Goal: Complete application form

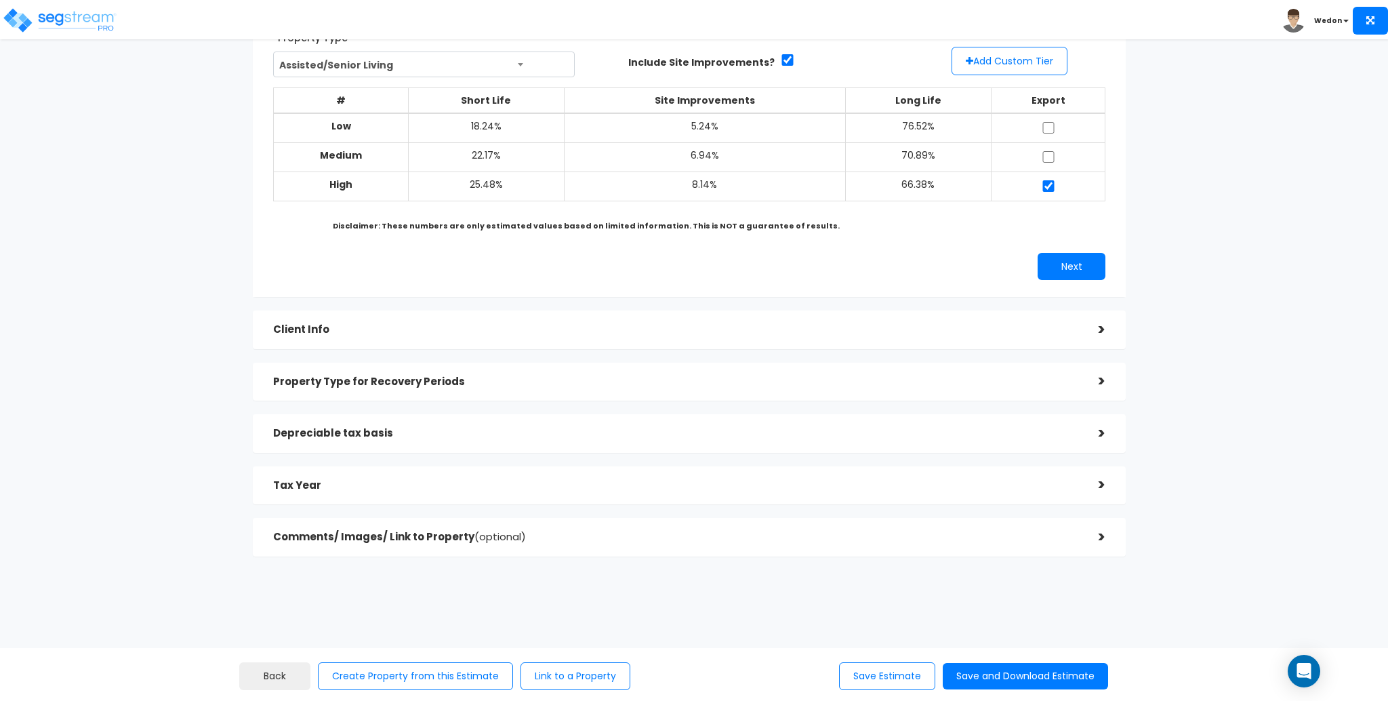
click at [502, 385] on h5 "Property Type for Recovery Periods" at bounding box center [675, 382] width 805 height 12
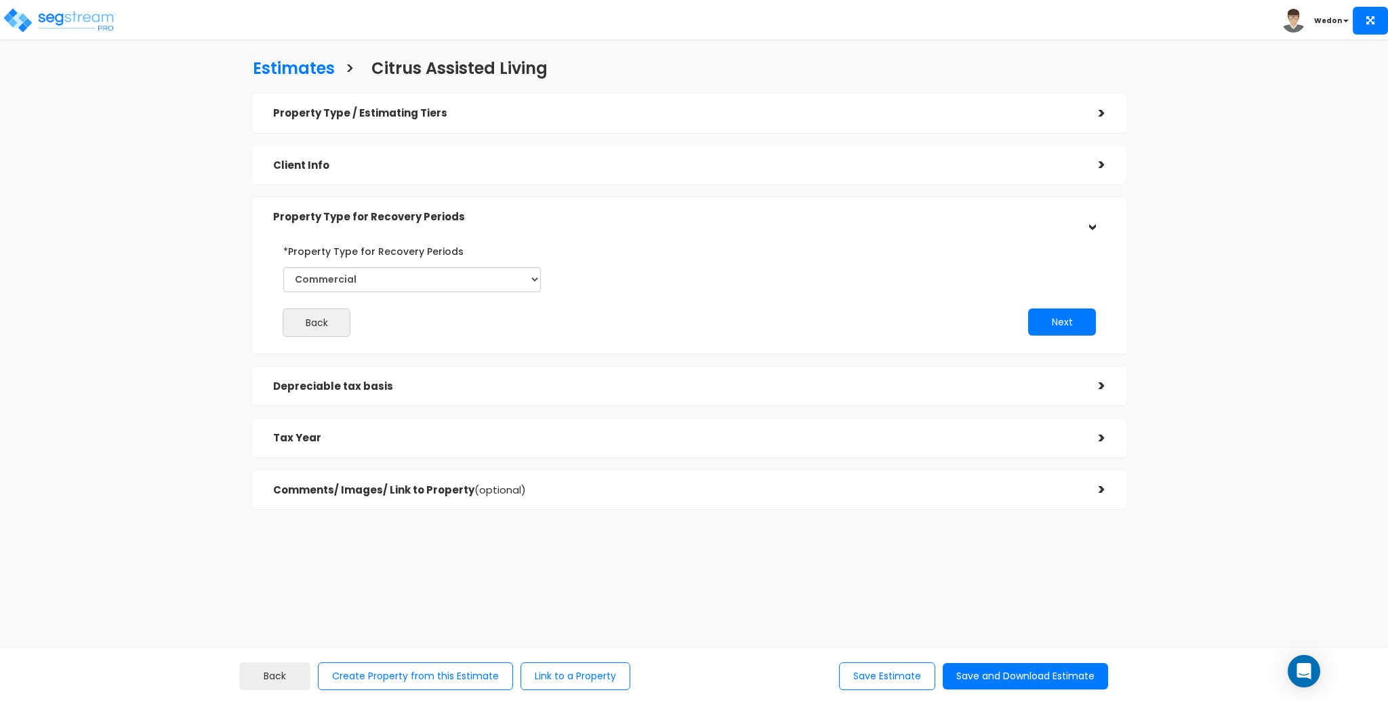
click at [425, 123] on div "Property Type / Estimating Tiers" at bounding box center [675, 113] width 805 height 25
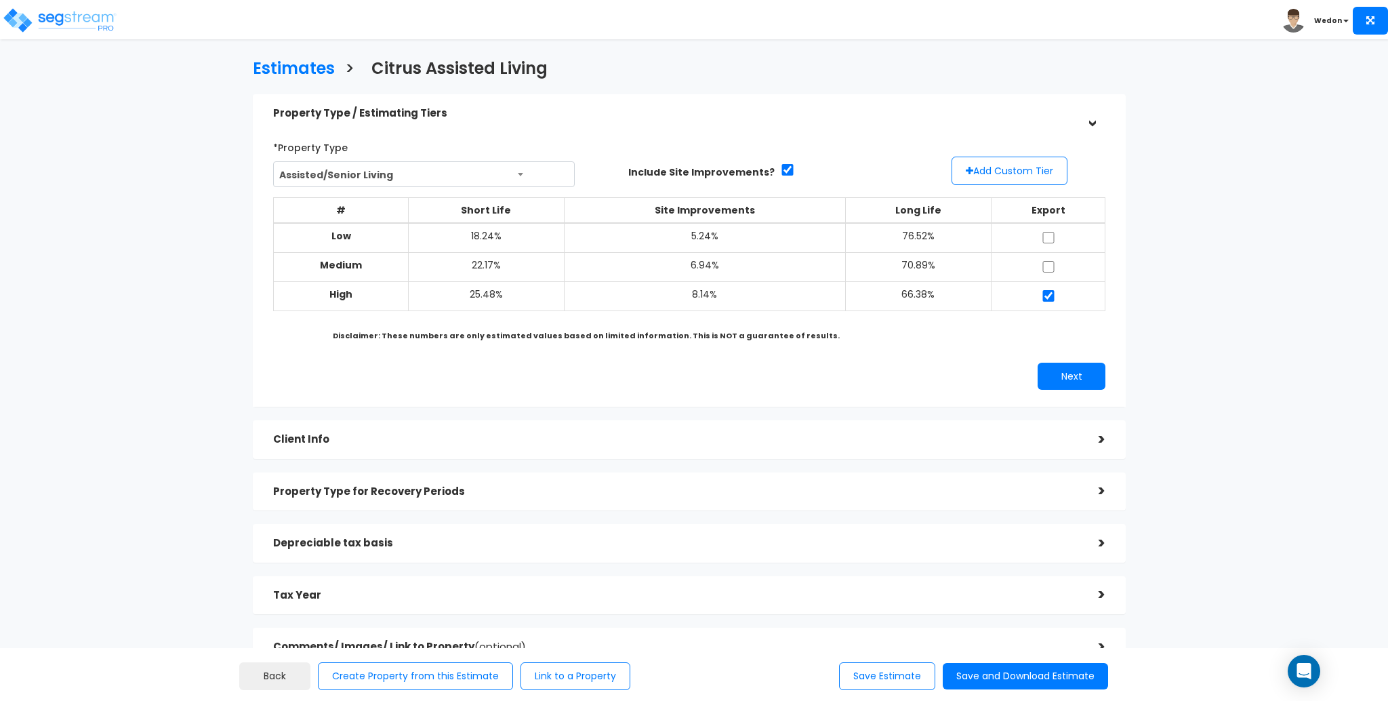
click at [458, 500] on div "Property Type for Recovery Periods" at bounding box center [675, 491] width 805 height 25
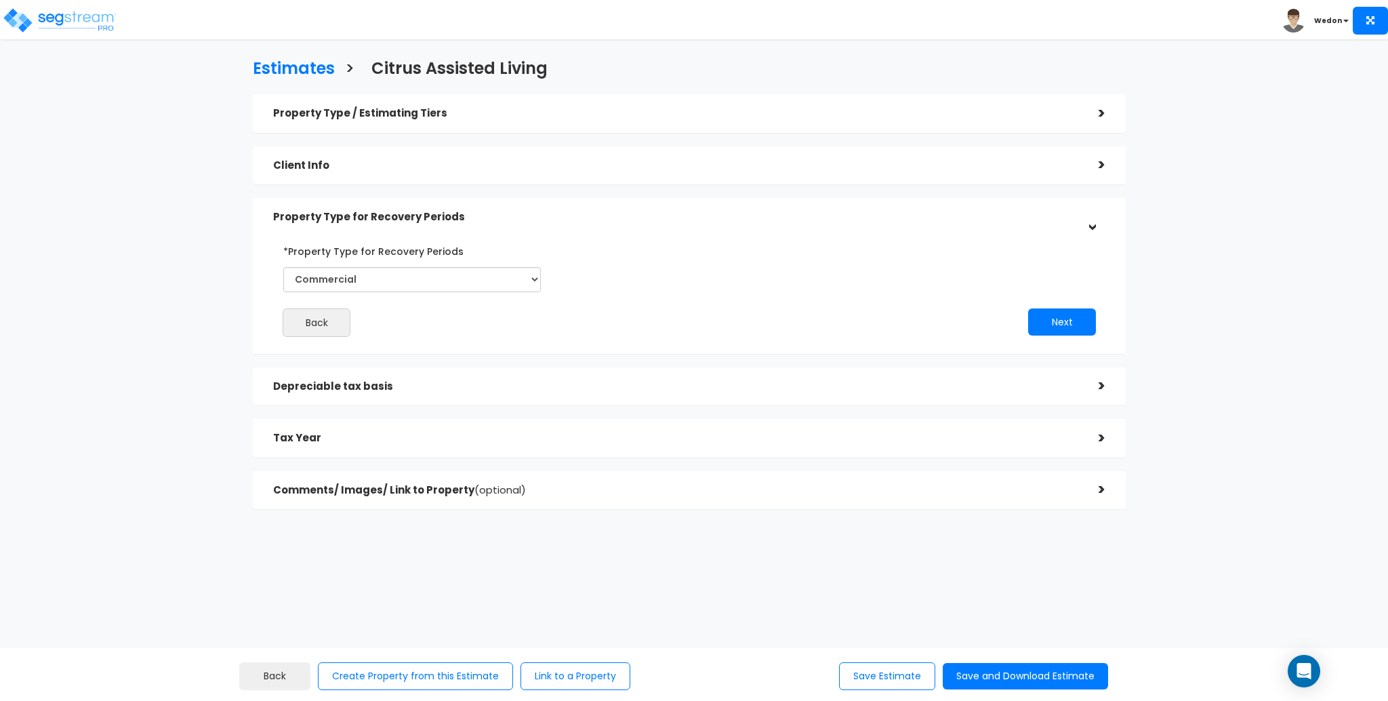
click at [441, 390] on h5 "Depreciable tax basis" at bounding box center [675, 387] width 805 height 12
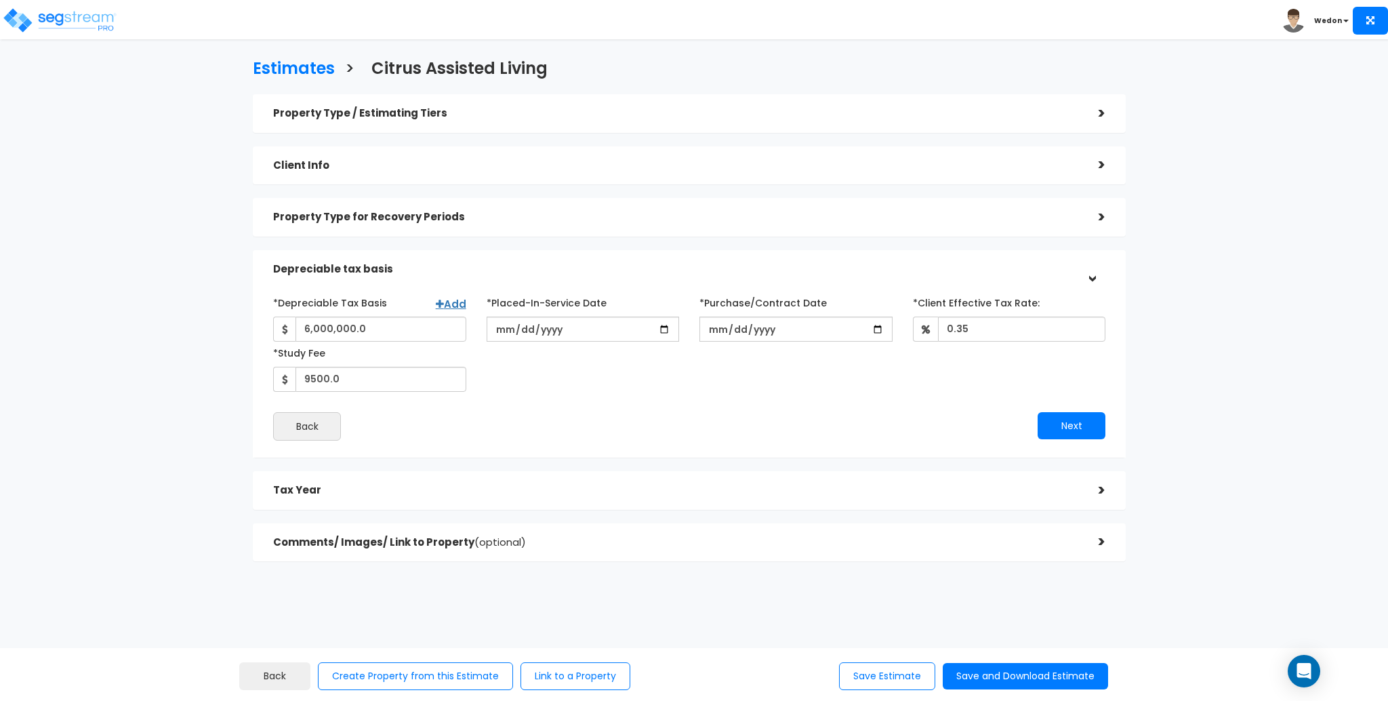
click at [420, 496] on div "Tax Year" at bounding box center [675, 490] width 805 height 25
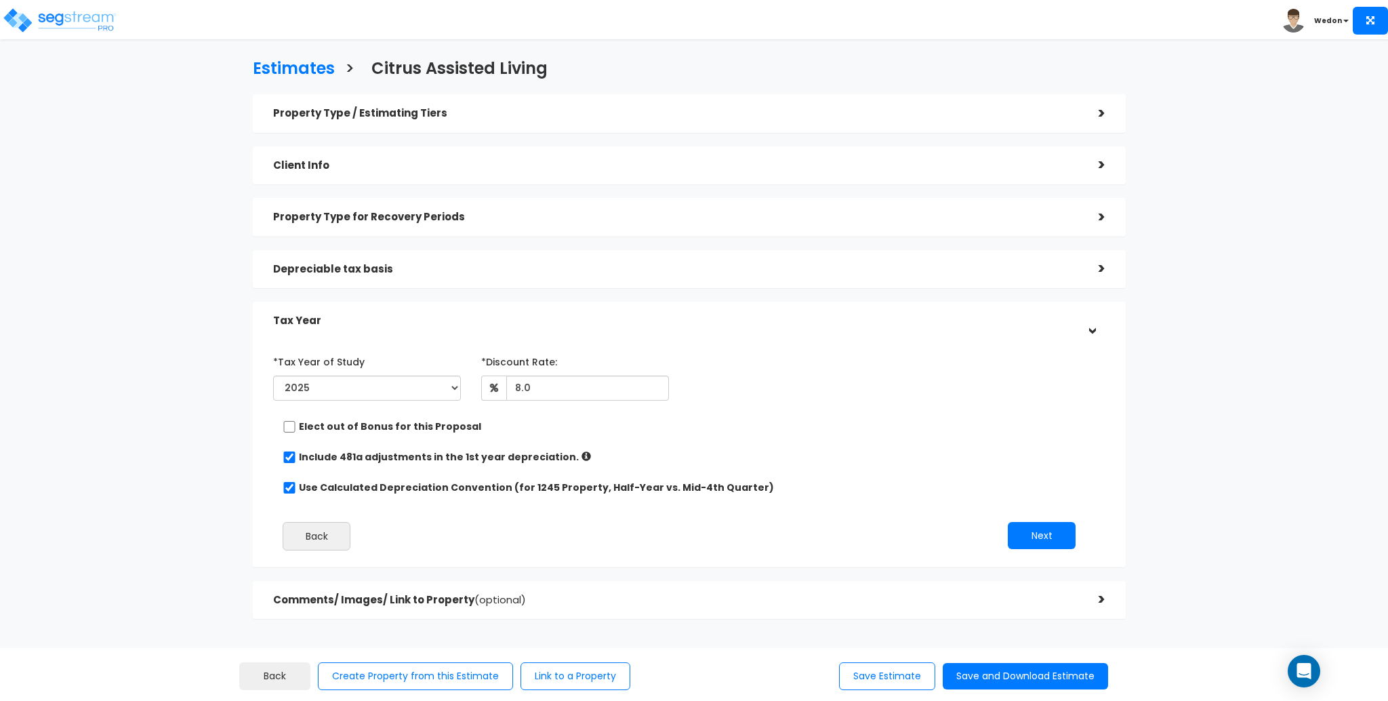
click at [459, 312] on div "Tax Year" at bounding box center [675, 320] width 805 height 25
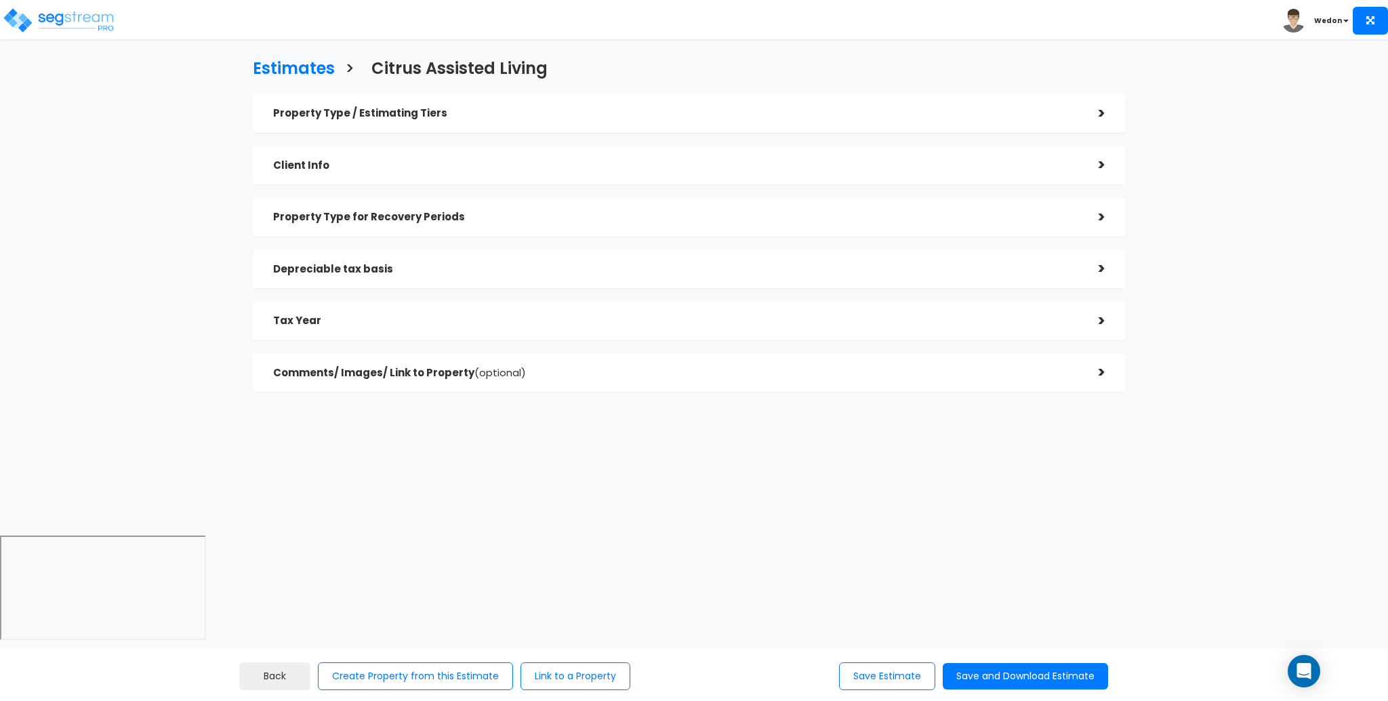
click at [457, 270] on h5 "Depreciable tax basis" at bounding box center [675, 270] width 805 height 12
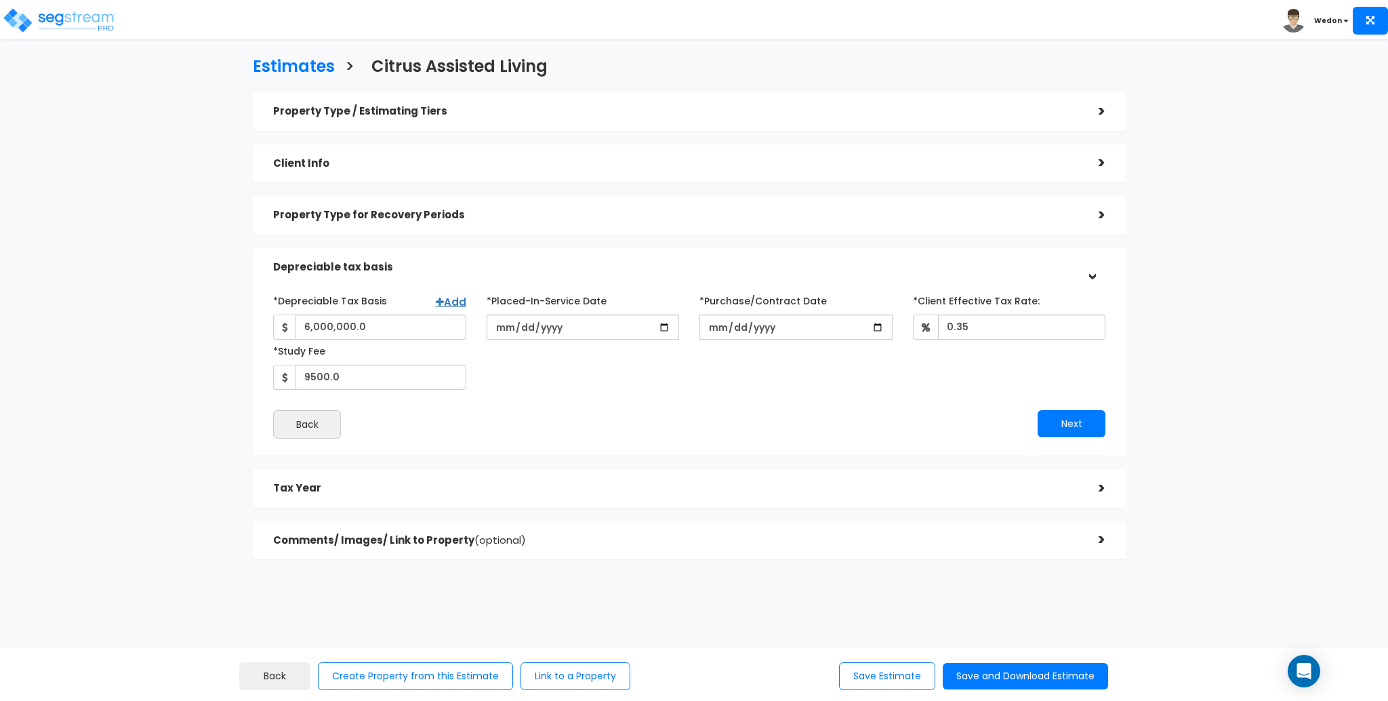
scroll to position [3, 0]
drag, startPoint x: 448, startPoint y: 477, endPoint x: 572, endPoint y: 447, distance: 126.9
click at [449, 477] on div "Tax Year" at bounding box center [675, 487] width 805 height 25
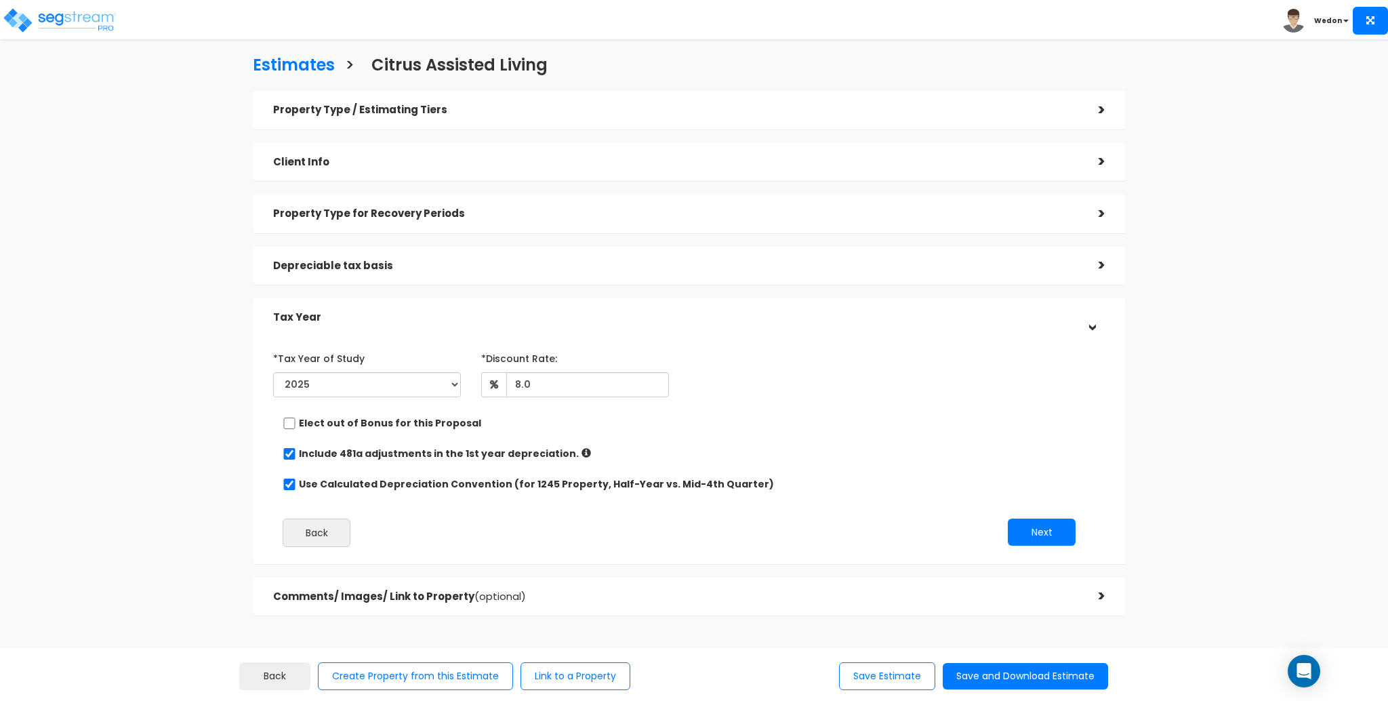
click at [418, 592] on h5 "Comments/ Images/ Link to Property (optional)" at bounding box center [675, 597] width 805 height 12
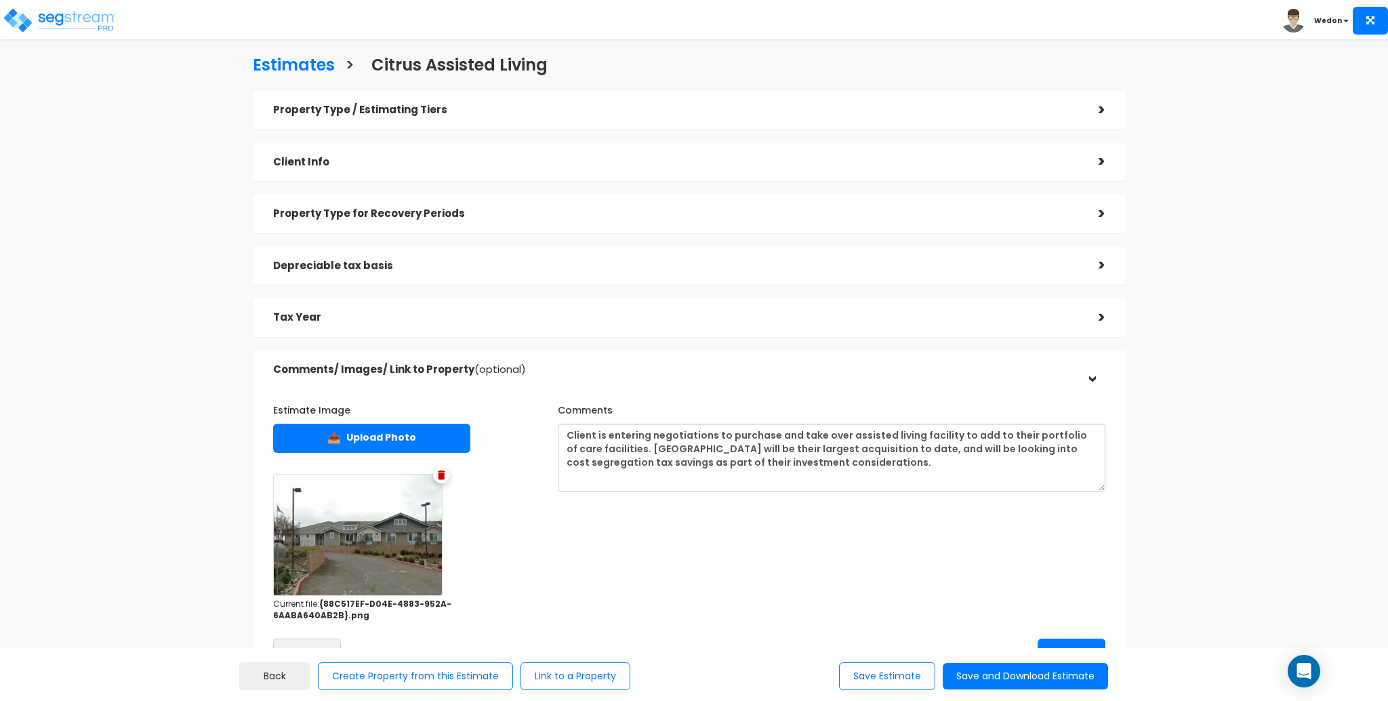
drag, startPoint x: 395, startPoint y: 313, endPoint x: 441, endPoint y: 295, distance: 49.4
click at [395, 312] on h5 "Tax Year" at bounding box center [675, 318] width 805 height 12
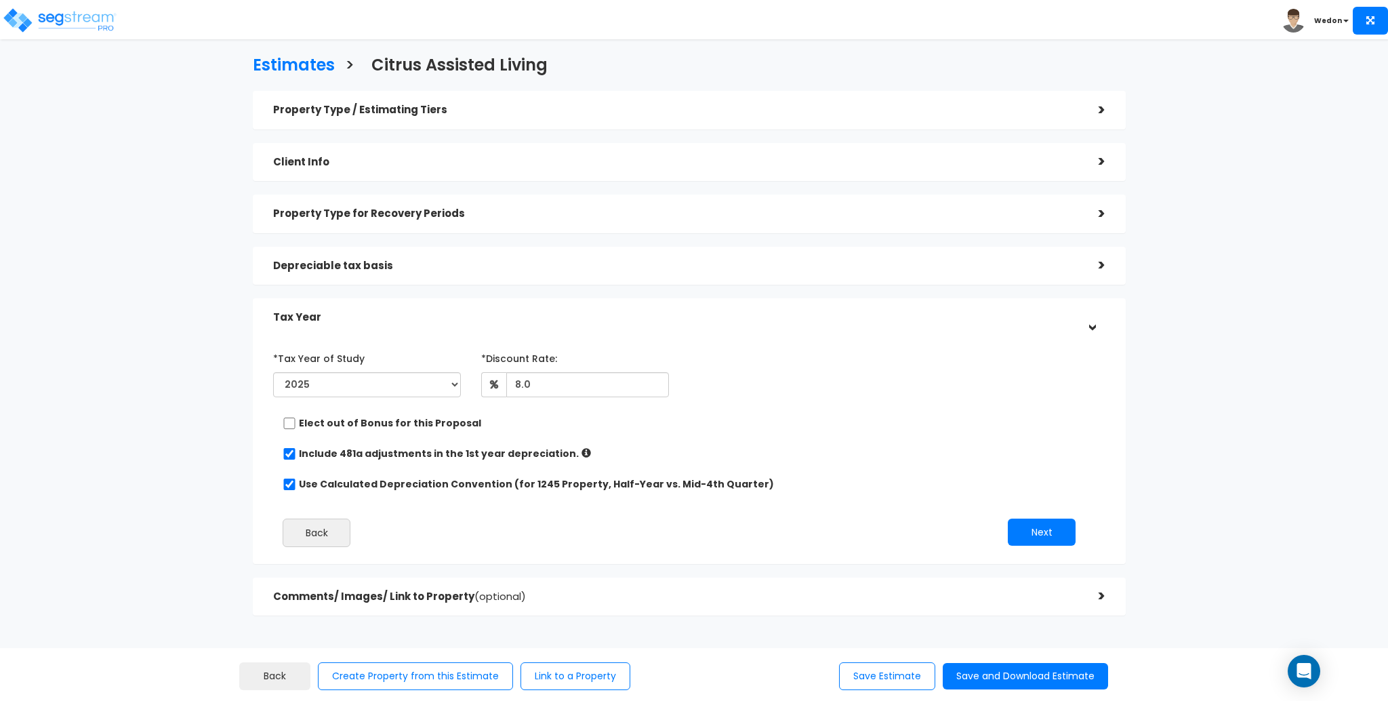
click at [454, 262] on h5 "Depreciable tax basis" at bounding box center [675, 266] width 805 height 12
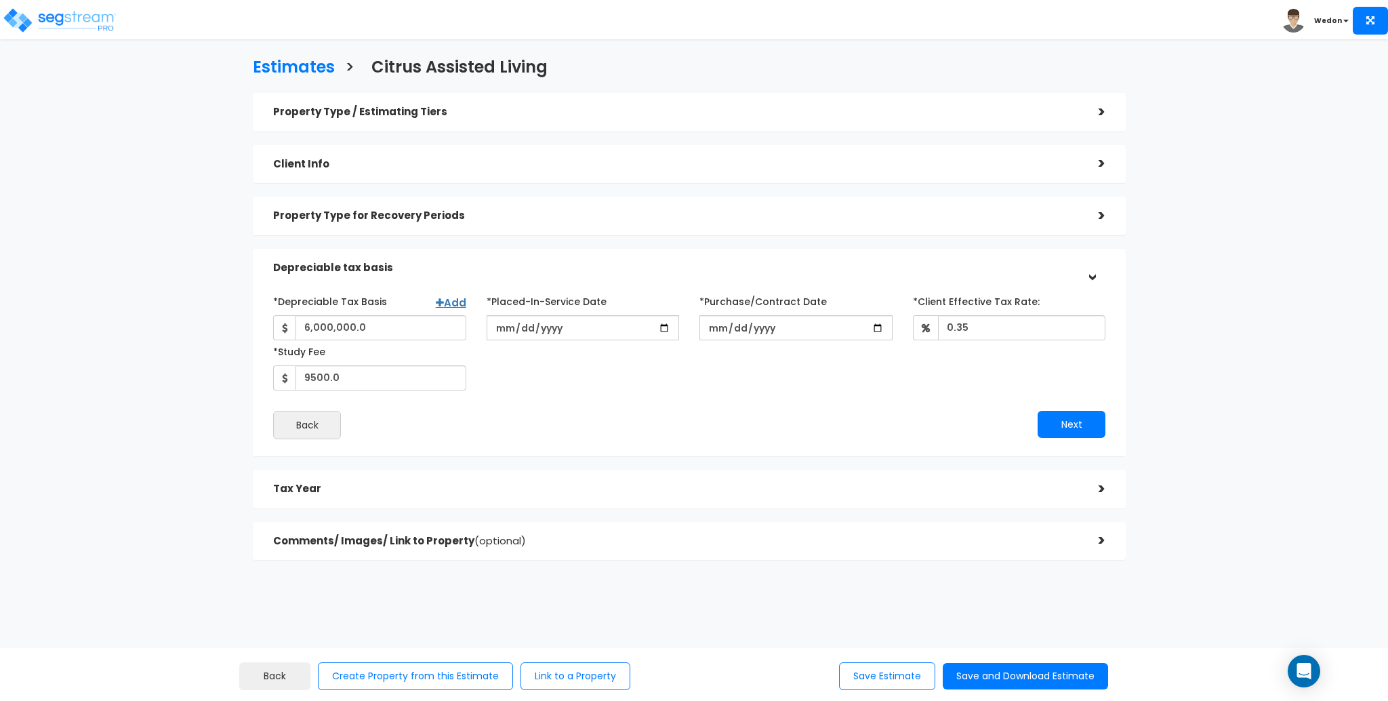
scroll to position [0, 0]
click at [414, 113] on h5 "Property Type / Estimating Tiers" at bounding box center [675, 114] width 805 height 12
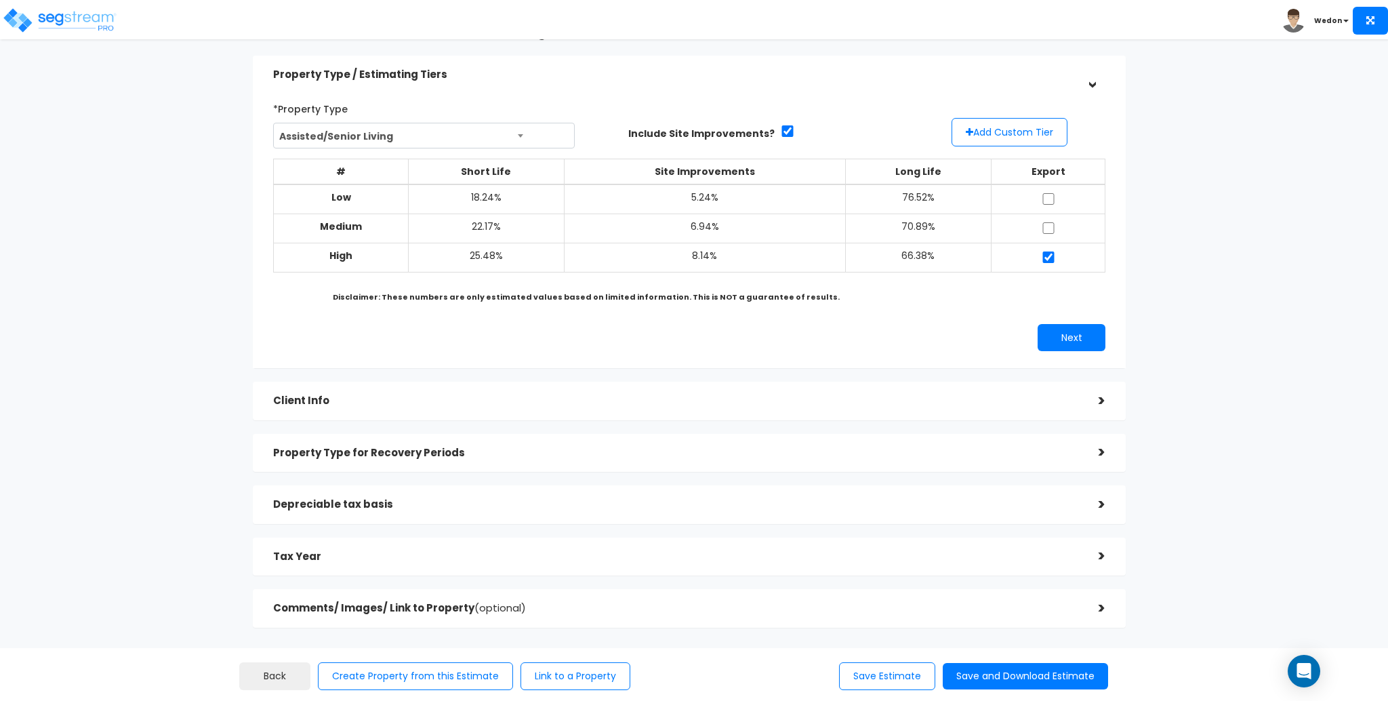
scroll to position [90, 0]
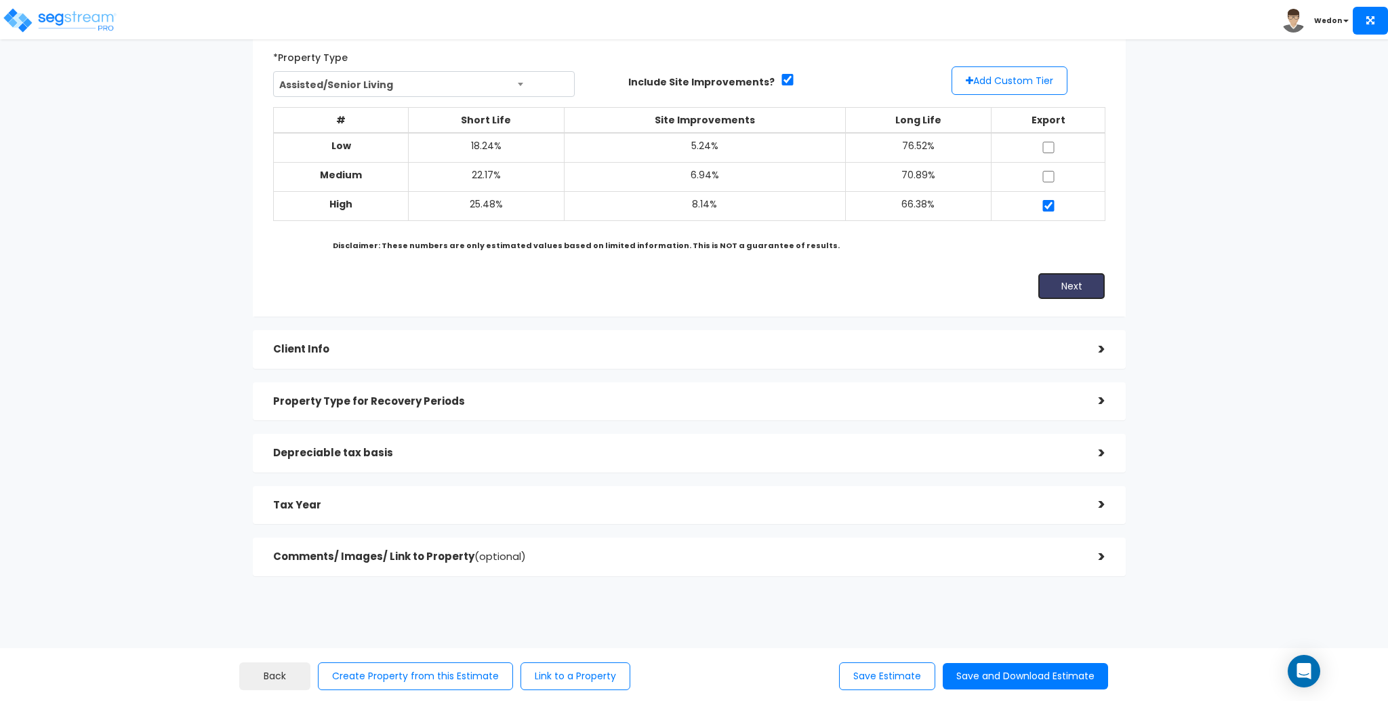
click at [1063, 293] on button "Next" at bounding box center [1072, 286] width 68 height 27
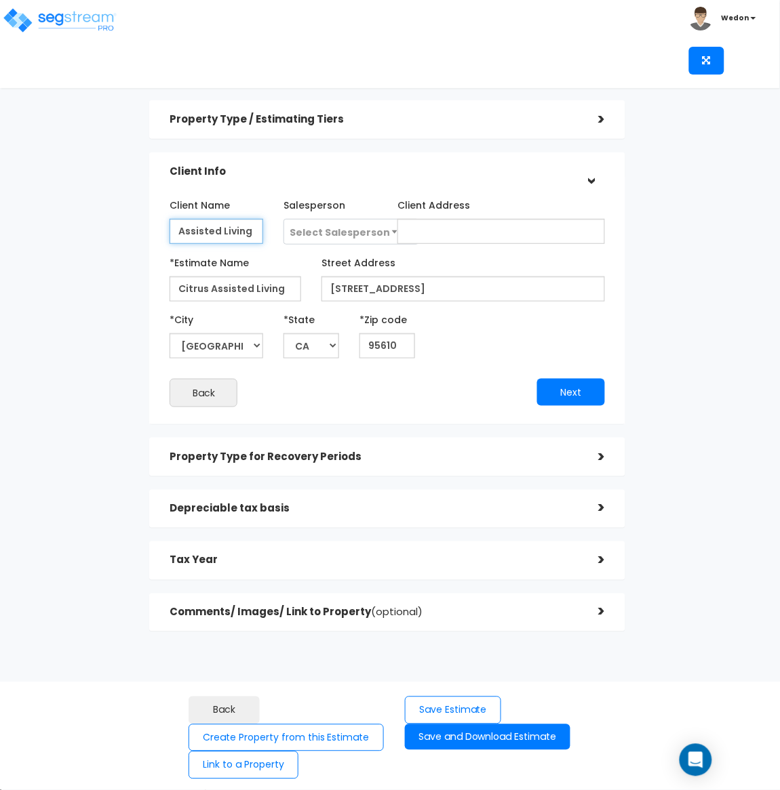
scroll to position [0, 71]
drag, startPoint x: 196, startPoint y: 229, endPoint x: 428, endPoint y: 219, distance: 232.8
click at [428, 219] on div "Client Name Assisted Living Facility - Citrus Salesperson Select Salesperson Se…" at bounding box center [387, 219] width 456 height 51
click at [379, 279] on div "*Estimate Name Citrus Assisted Living Street Address [STREET_ADDRESS]" at bounding box center [387, 277] width 456 height 50
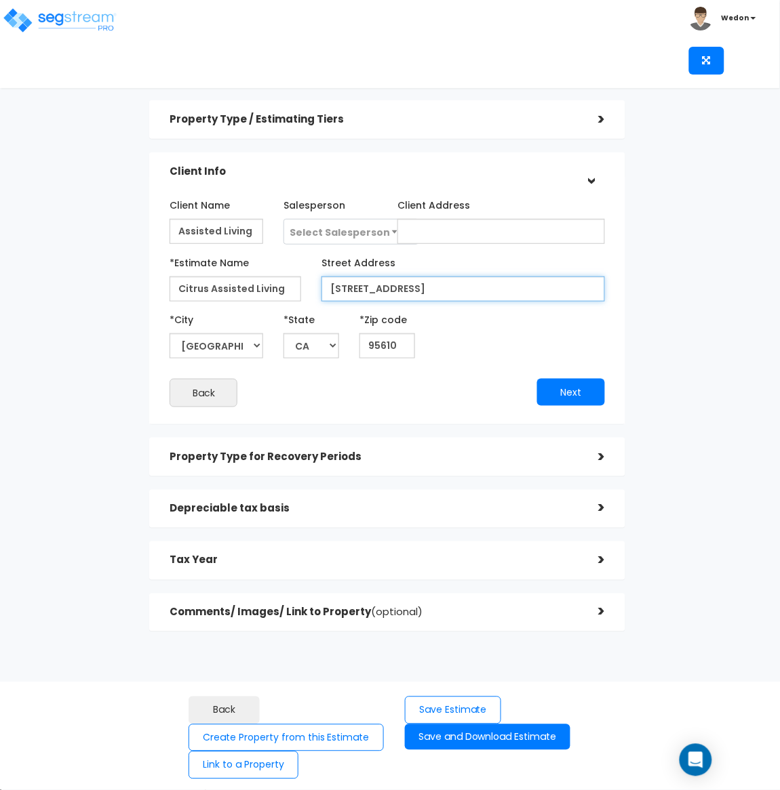
drag, startPoint x: 470, startPoint y: 294, endPoint x: 261, endPoint y: 281, distance: 209.9
click at [253, 285] on div "*Estimate Name Citrus Assisted Living Street Address [STREET_ADDRESS]" at bounding box center [387, 277] width 456 height 50
click at [576, 400] on button "Next" at bounding box center [571, 392] width 68 height 27
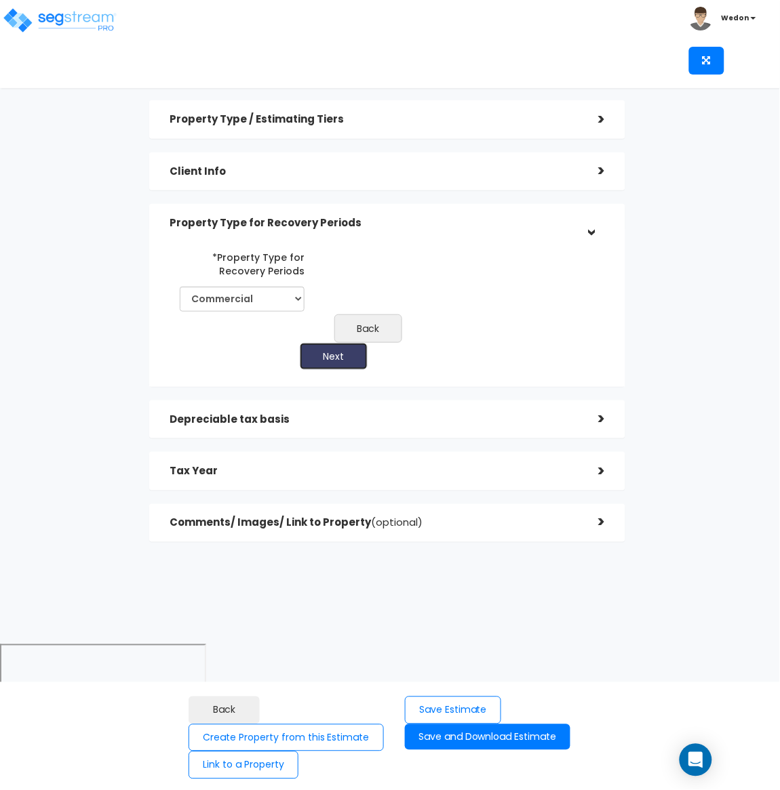
click at [349, 357] on button "Next" at bounding box center [334, 356] width 68 height 27
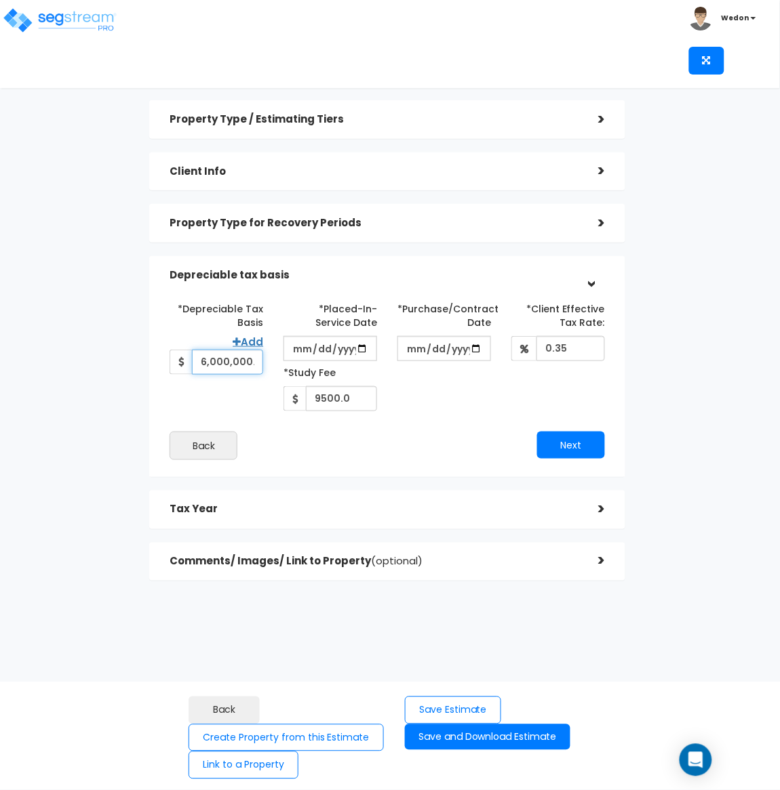
click at [207, 356] on input "6,000,000.0" at bounding box center [227, 362] width 71 height 25
type input "6,000,000"
click at [294, 347] on input "[DATE]" at bounding box center [330, 348] width 94 height 25
click at [553, 441] on button "Next" at bounding box center [571, 445] width 68 height 27
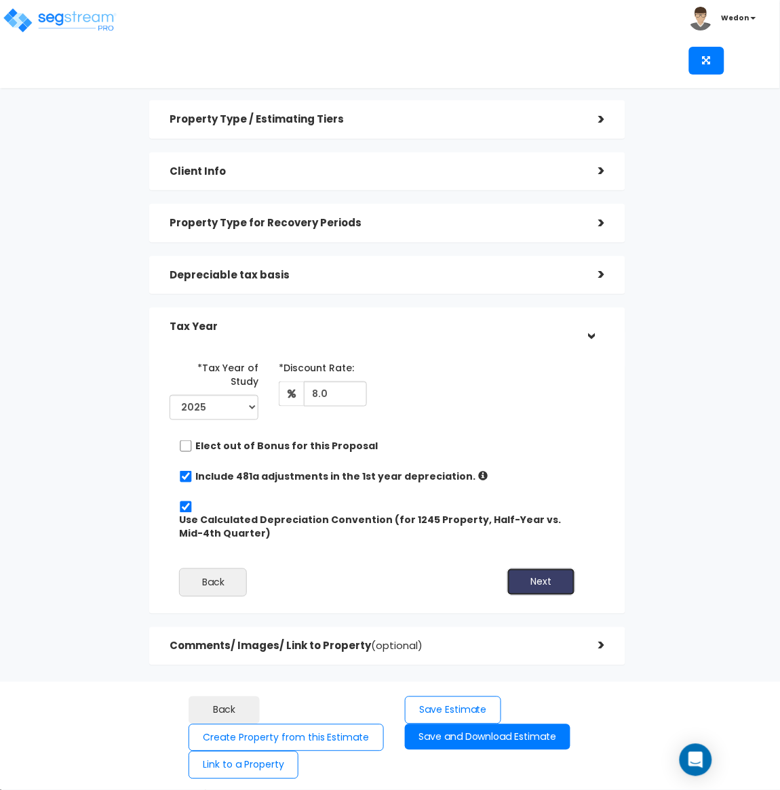
click at [568, 569] on button "Next" at bounding box center [541, 582] width 68 height 27
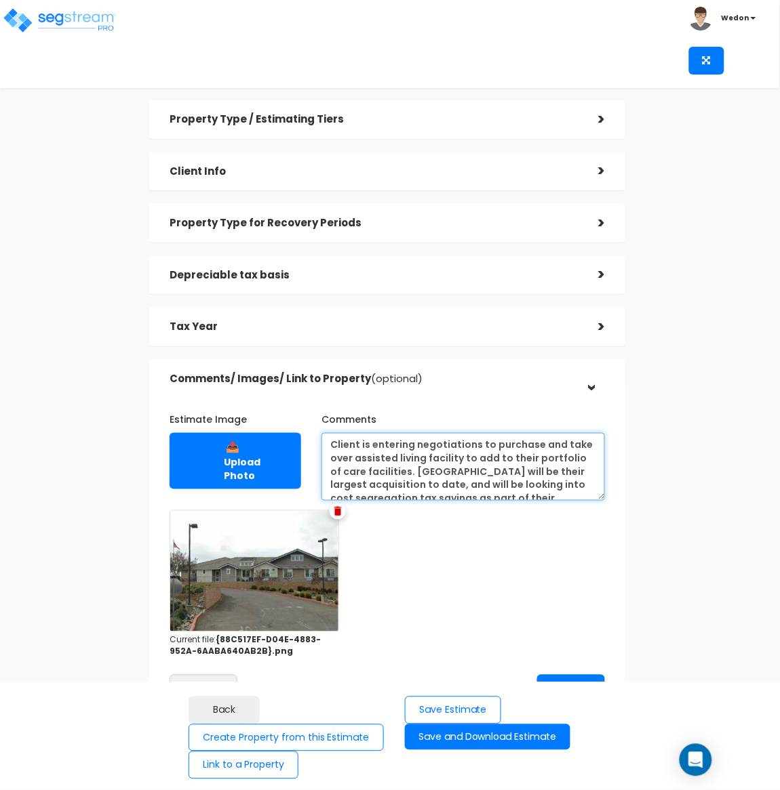
click at [451, 478] on textarea "Client is entering negotiations to purchase and take over assisted living facil…" at bounding box center [462, 467] width 283 height 68
click at [273, 580] on img at bounding box center [253, 571] width 169 height 122
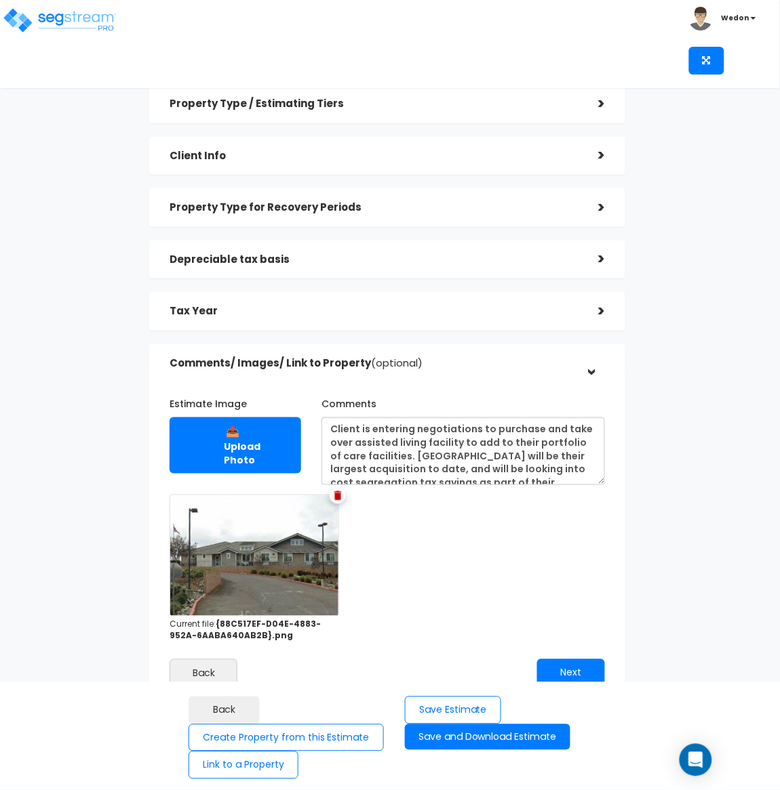
scroll to position [32, 0]
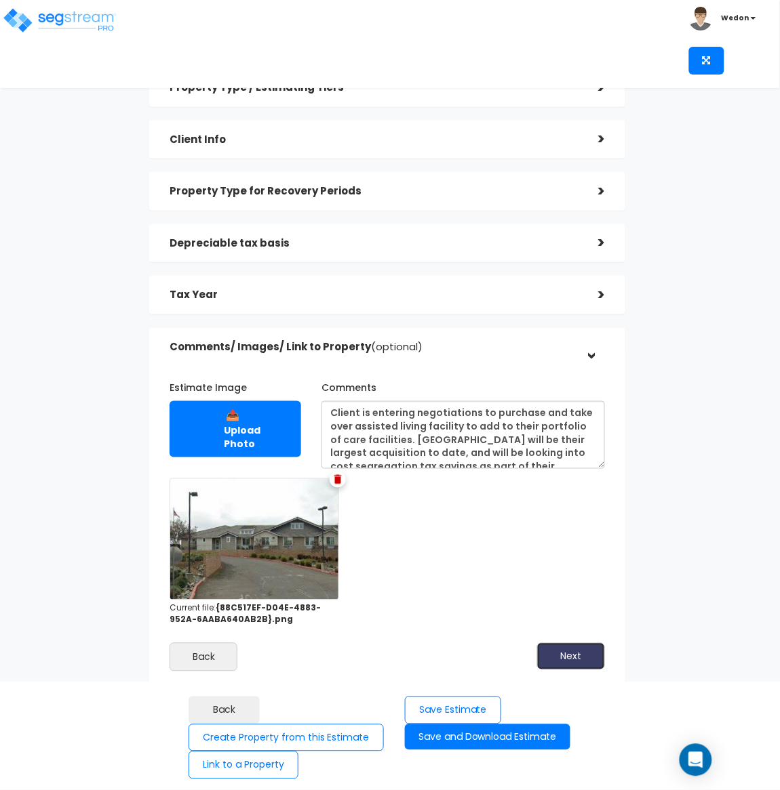
click at [584, 650] on button "Next" at bounding box center [571, 656] width 68 height 27
click at [513, 289] on h5 "Tax Year" at bounding box center [373, 295] width 408 height 12
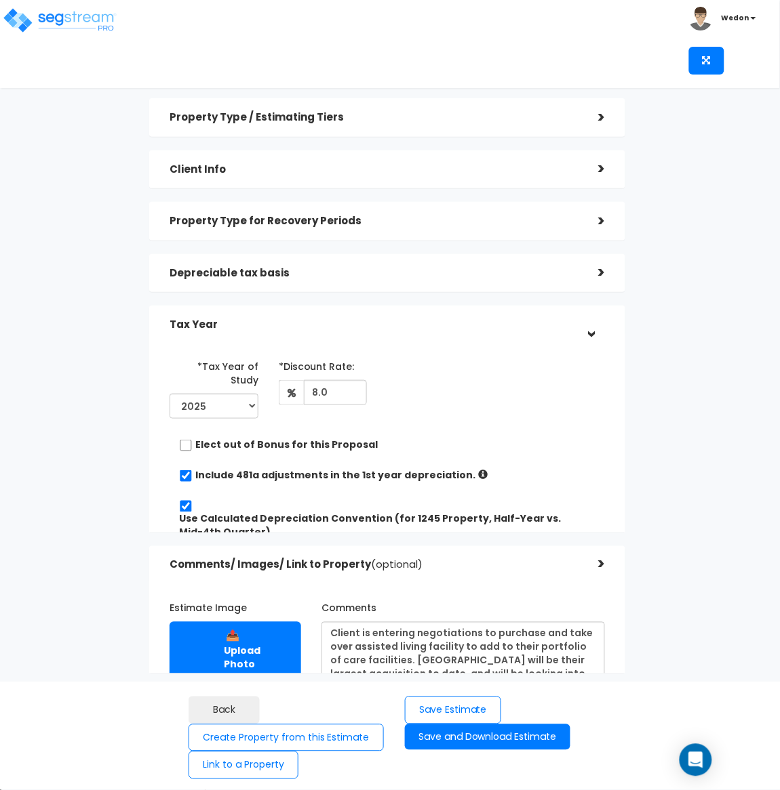
scroll to position [0, 0]
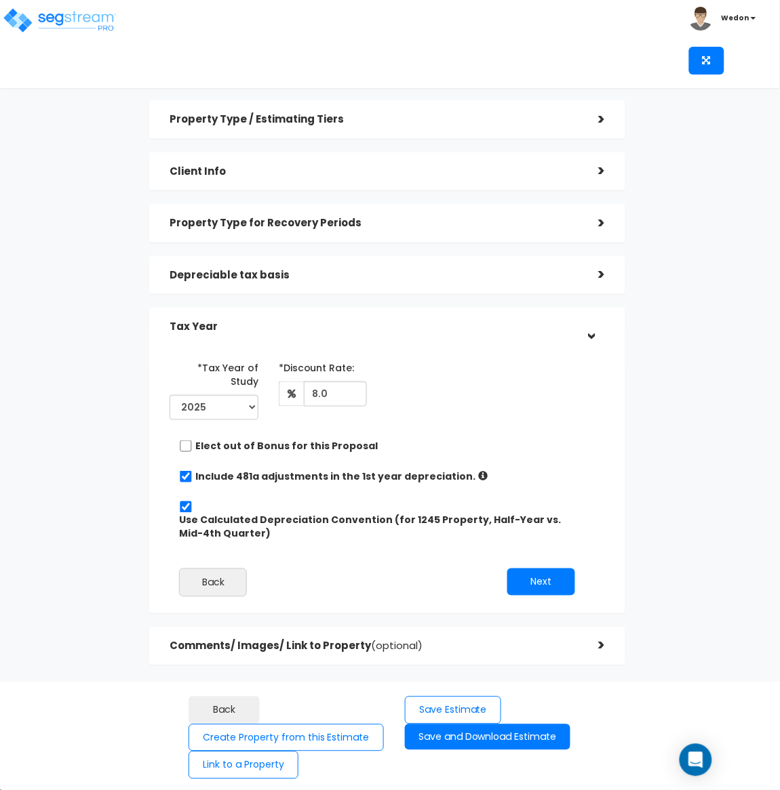
click at [400, 288] on div "Depreciable tax basis >" at bounding box center [387, 275] width 476 height 39
